Goal: Transaction & Acquisition: Book appointment/travel/reservation

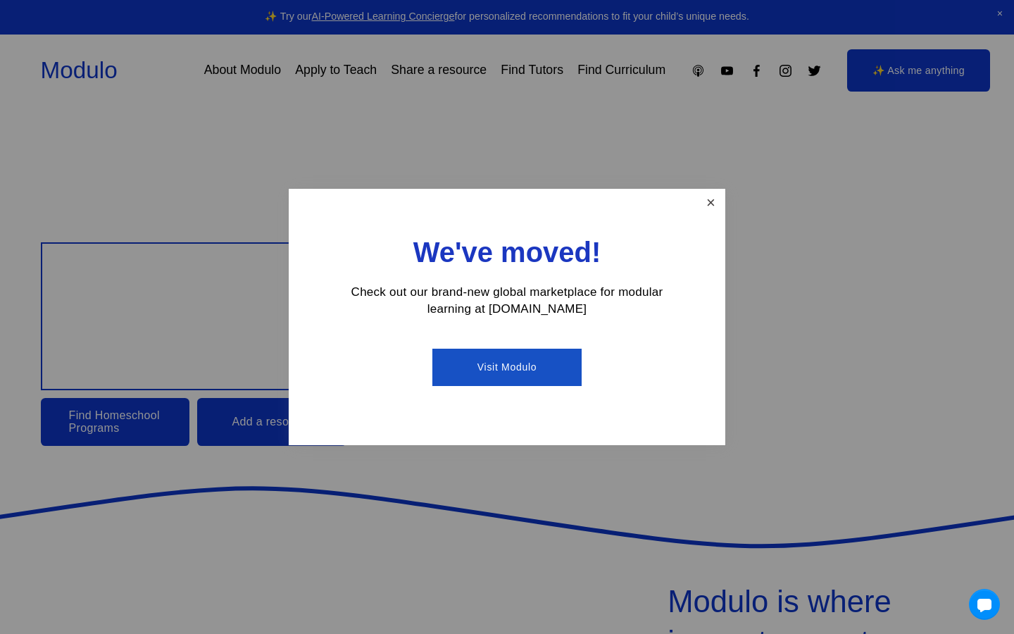
click at [706, 199] on link "Close" at bounding box center [710, 203] width 25 height 25
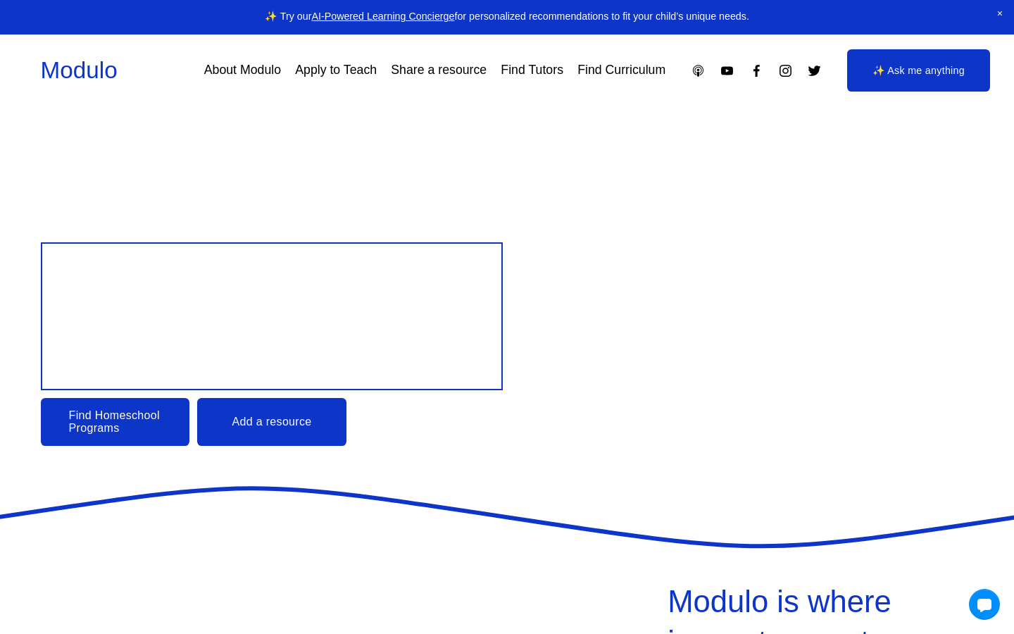
click at [527, 79] on link "Find Tutors" at bounding box center [532, 70] width 63 height 25
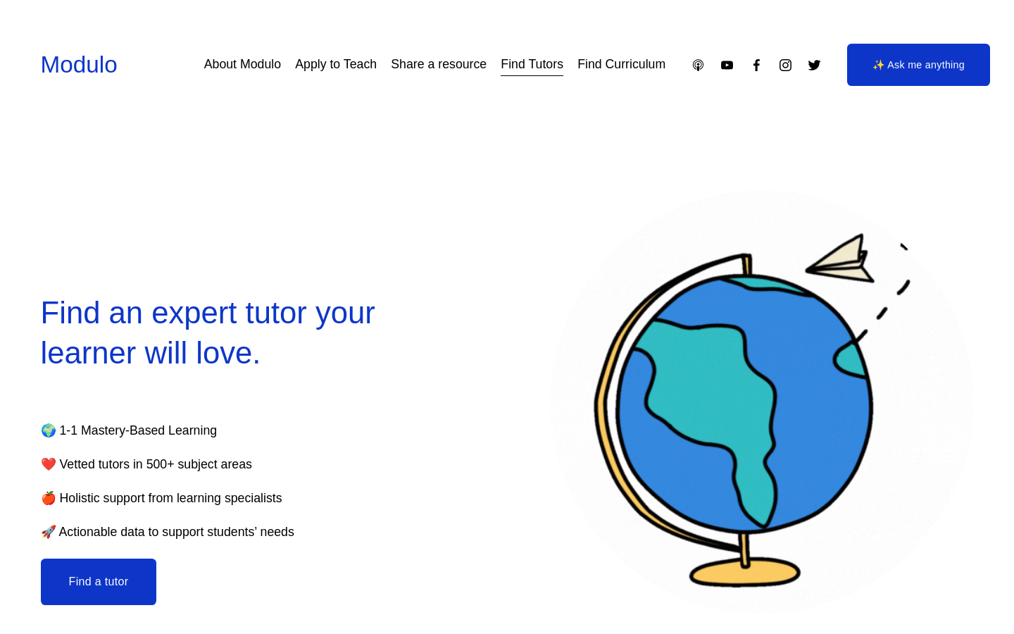
select select "**"
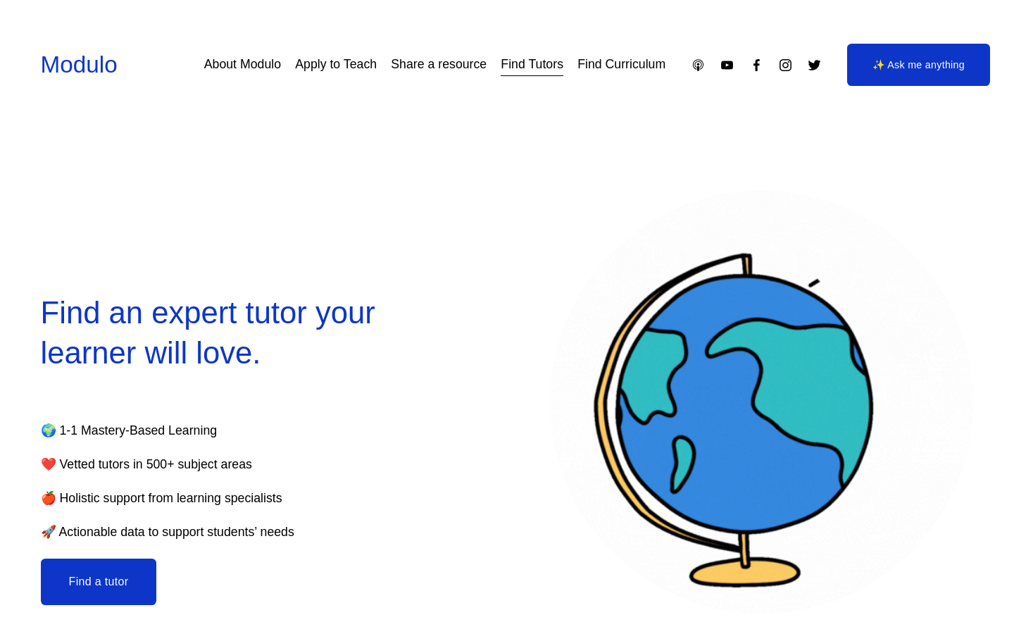
select select "**"
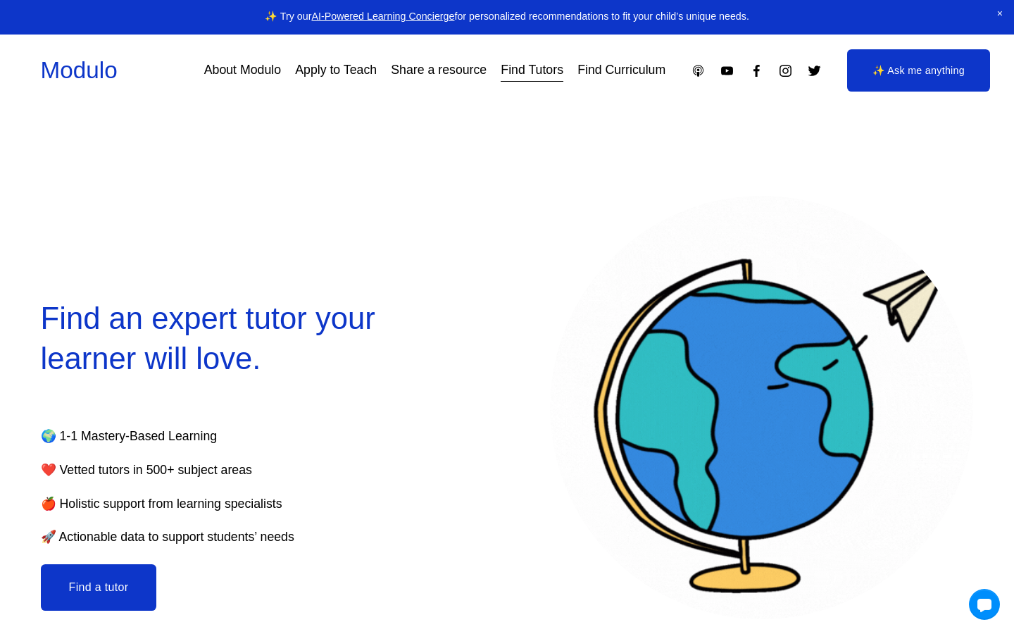
click at [89, 582] on button "Find a tutor" at bounding box center [99, 587] width 116 height 46
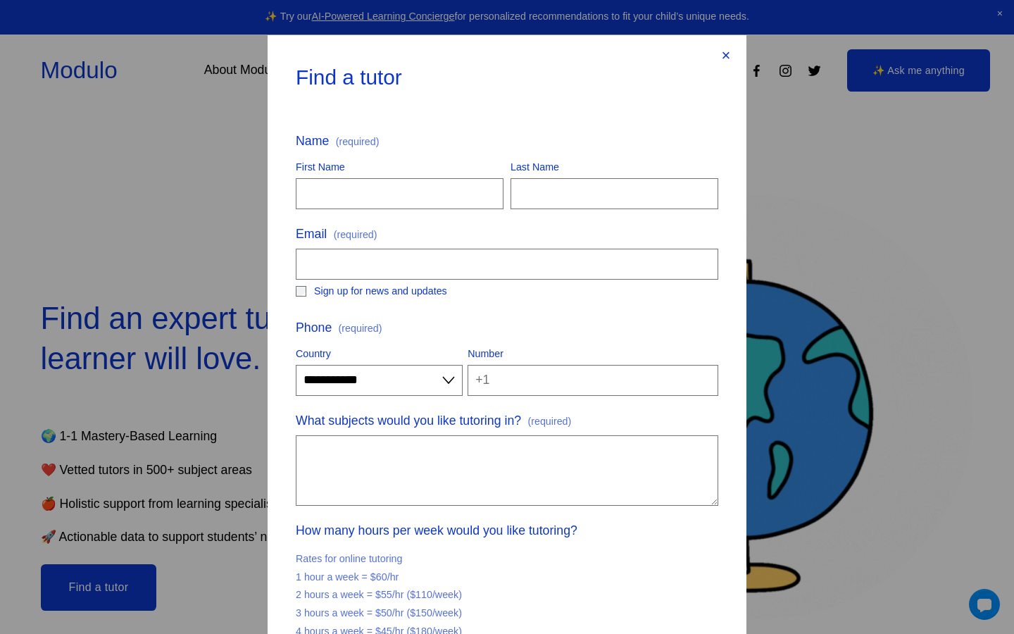
click at [727, 54] on div "×" at bounding box center [725, 55] width 15 height 15
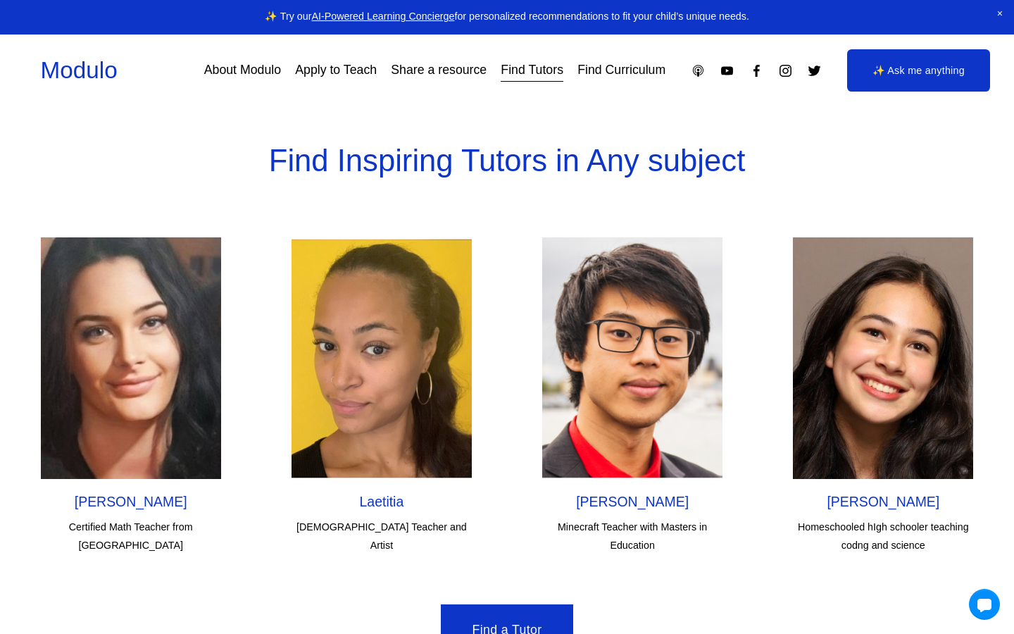
scroll to position [4143, 0]
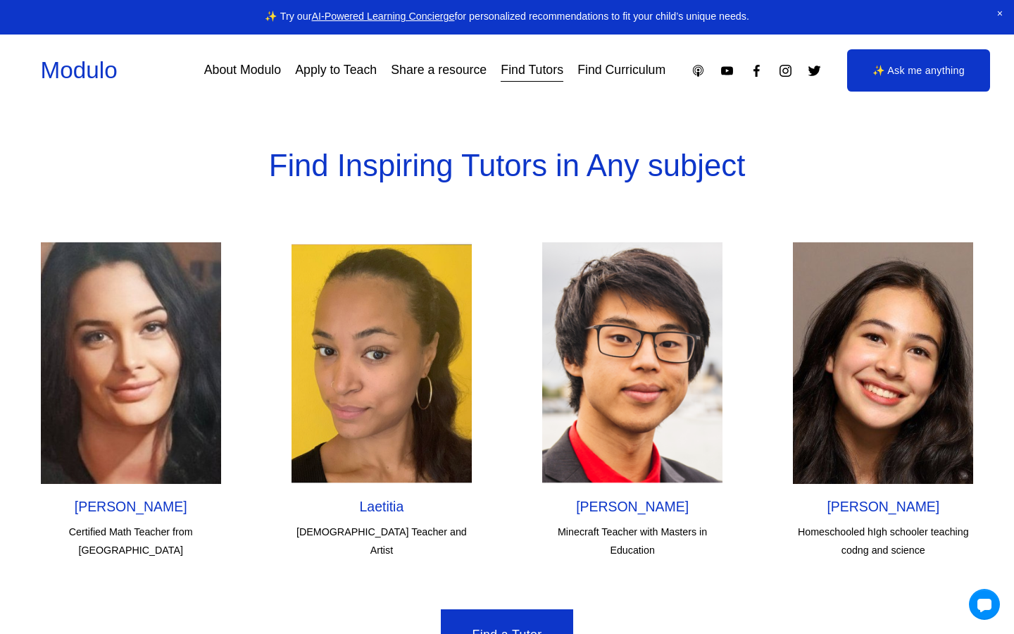
click at [377, 498] on h2 "Laetitia" at bounding box center [381, 507] width 180 height 18
click at [374, 372] on img at bounding box center [381, 362] width 180 height 241
click at [129, 498] on h2 "[PERSON_NAME]" at bounding box center [131, 507] width 180 height 18
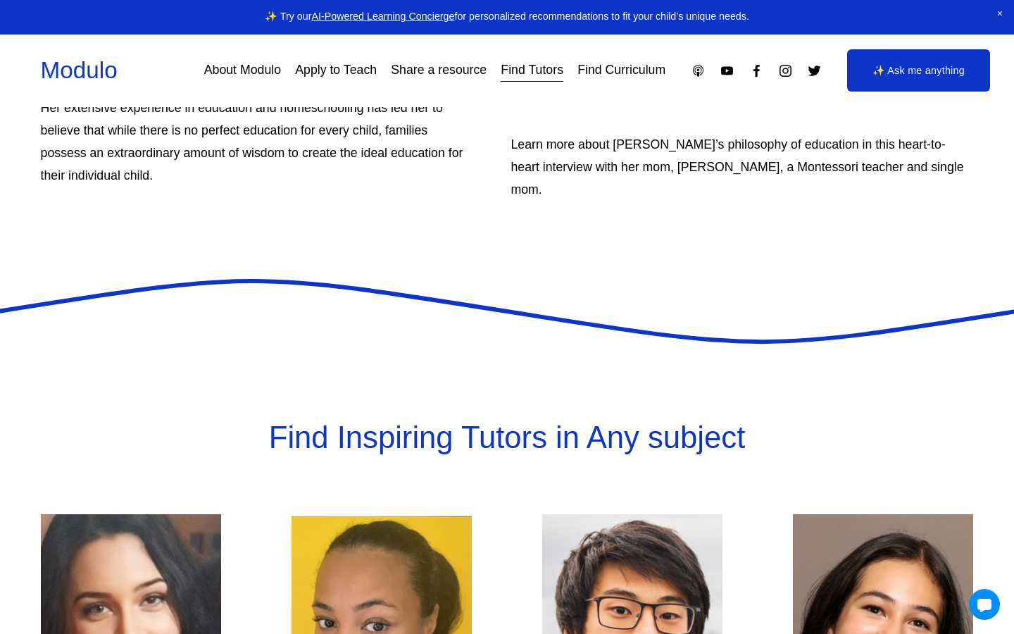
scroll to position [3800, 0]
